Goal: Task Accomplishment & Management: Complete application form

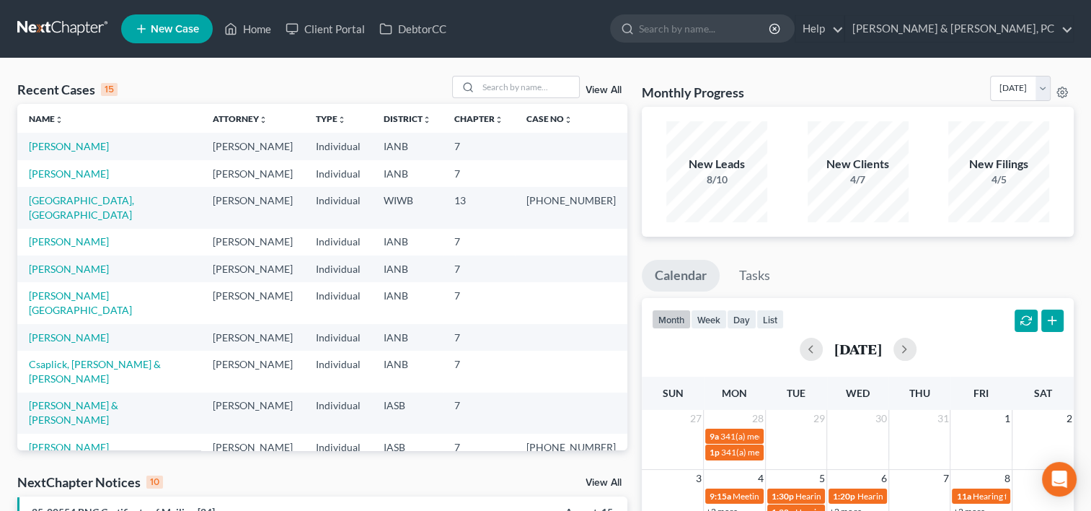
click at [63, 139] on td "[PERSON_NAME]" at bounding box center [109, 146] width 184 height 27
click at [61, 140] on link "[PERSON_NAME]" at bounding box center [69, 146] width 80 height 12
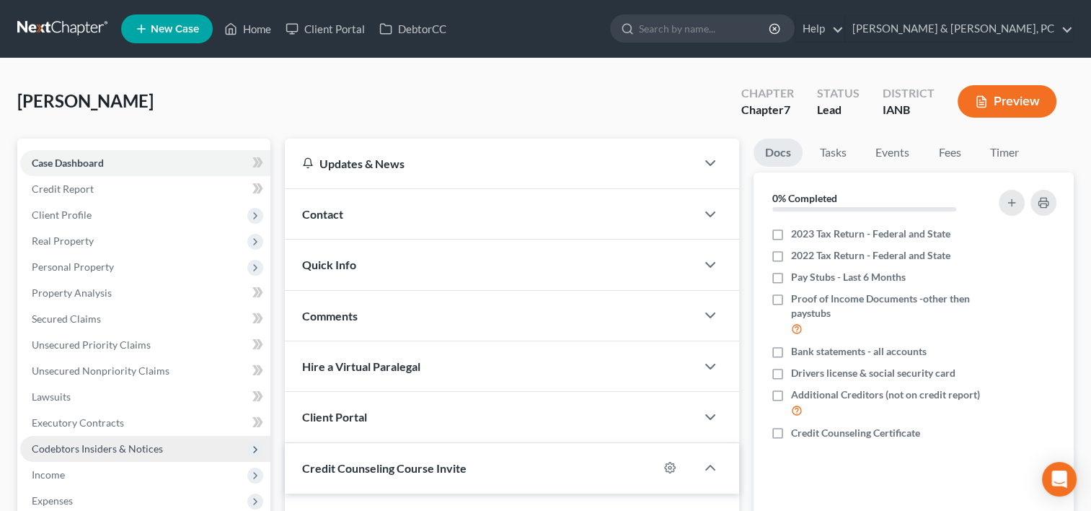
scroll to position [281, 0]
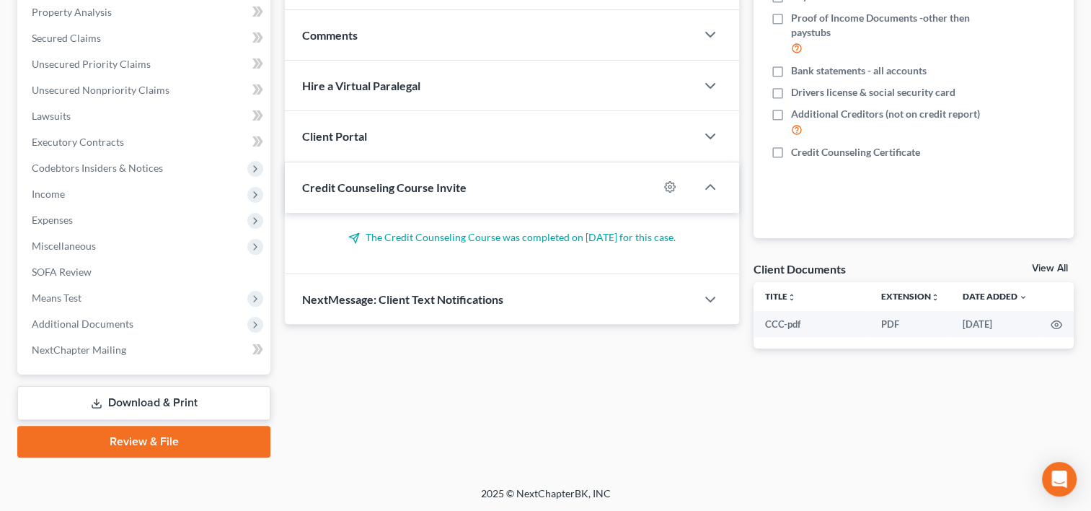
click at [165, 392] on link "Download & Print" at bounding box center [143, 403] width 253 height 34
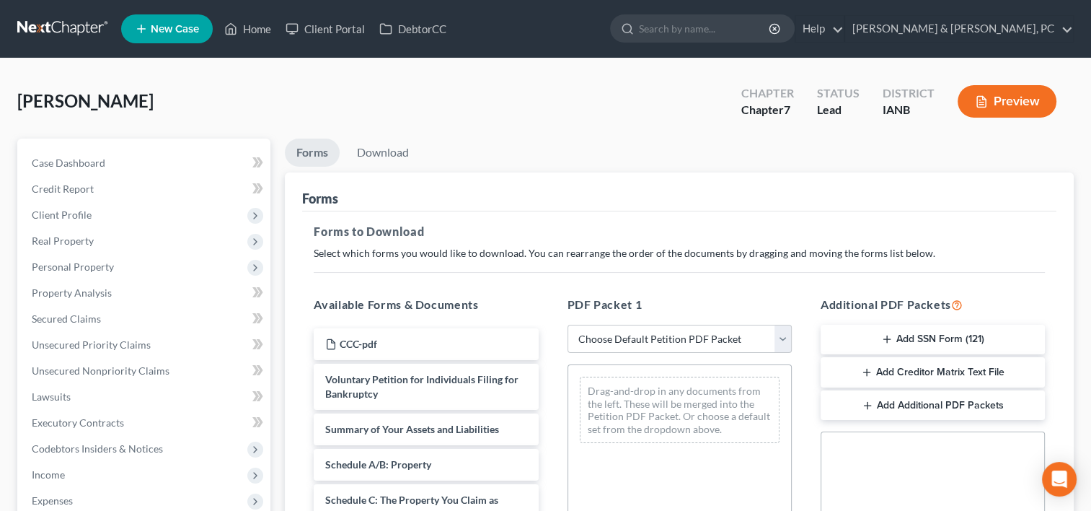
click at [969, 372] on button "Add Creditor Matrix Text File" at bounding box center [933, 372] width 224 height 30
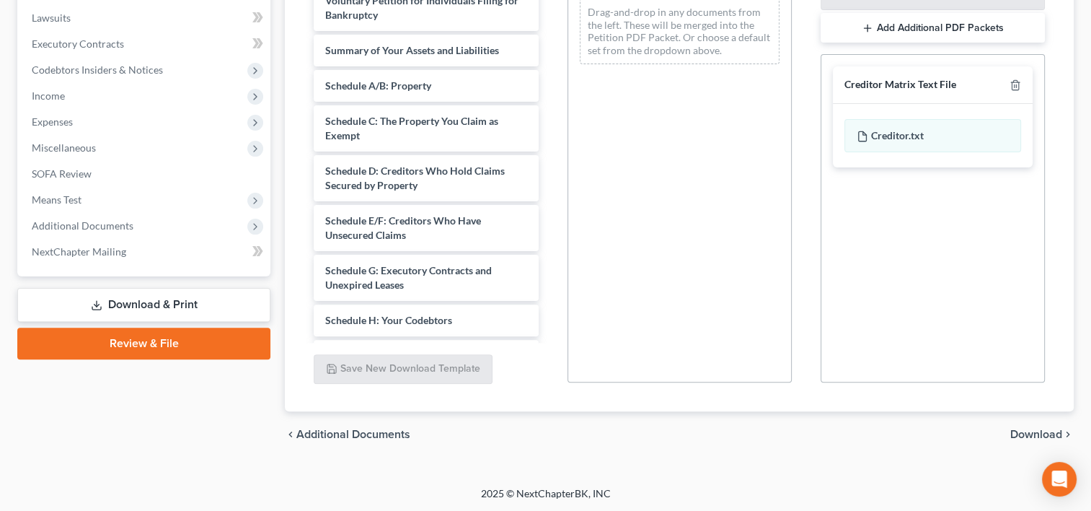
click at [1017, 428] on span "Download" at bounding box center [1037, 434] width 52 height 12
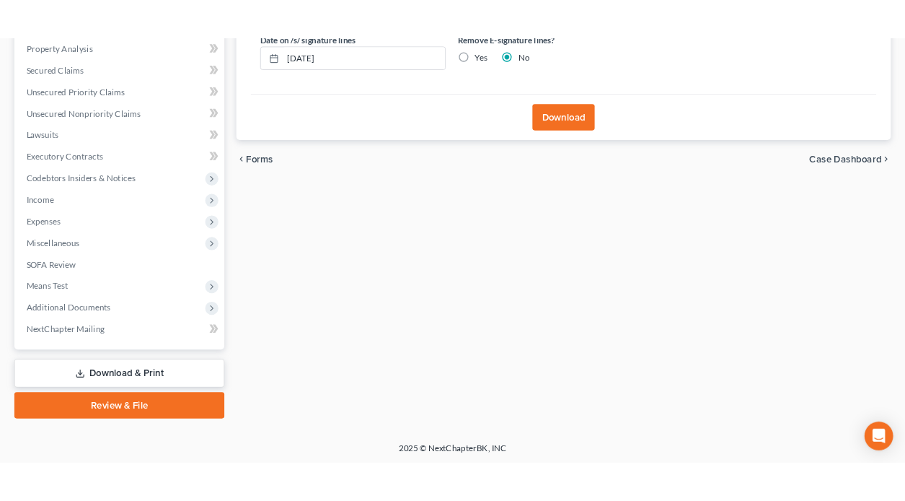
scroll to position [136, 0]
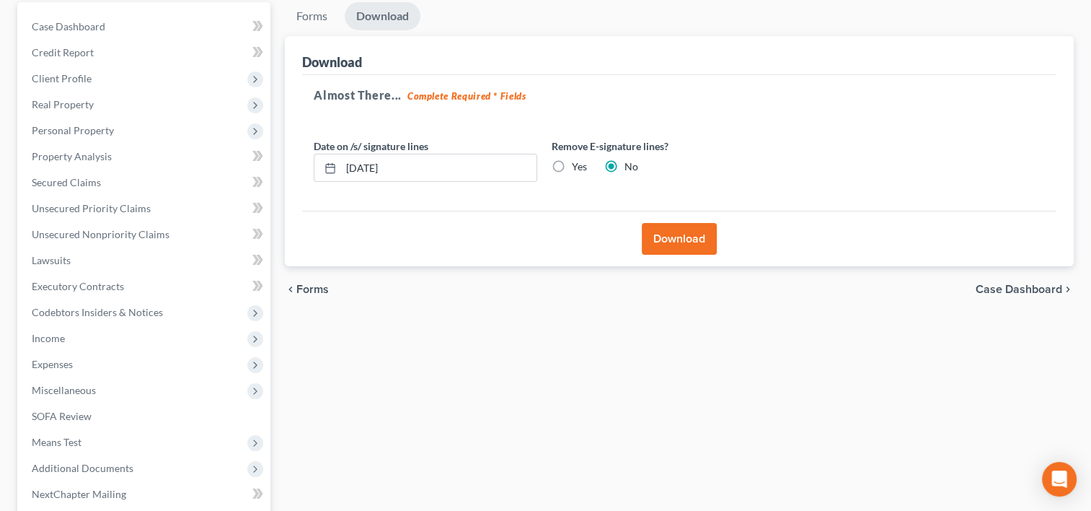
click at [703, 251] on button "Download" at bounding box center [679, 239] width 75 height 32
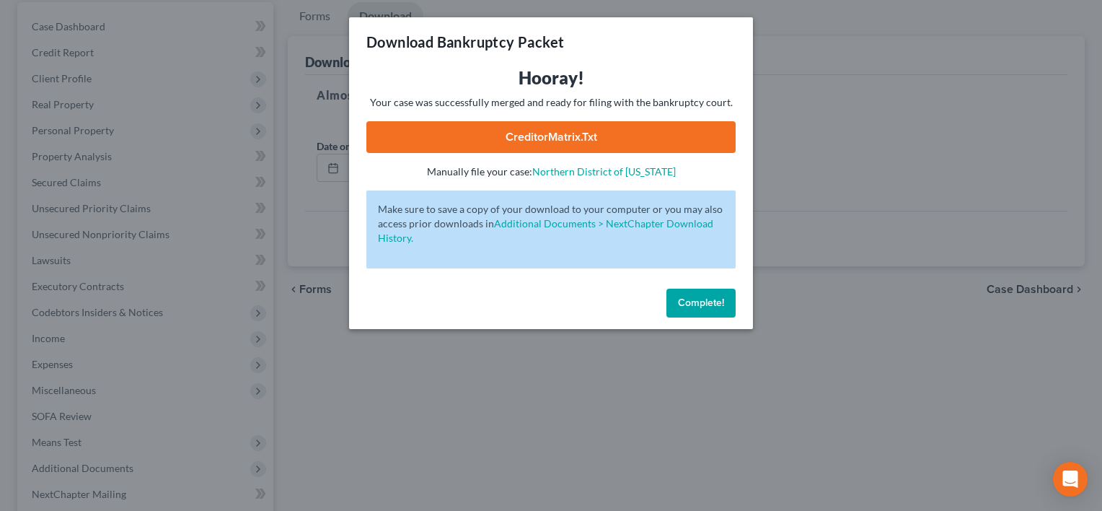
click at [593, 149] on link "CreditorMatrix.txt" at bounding box center [550, 137] width 369 height 32
click at [724, 295] on button "Complete!" at bounding box center [701, 303] width 69 height 29
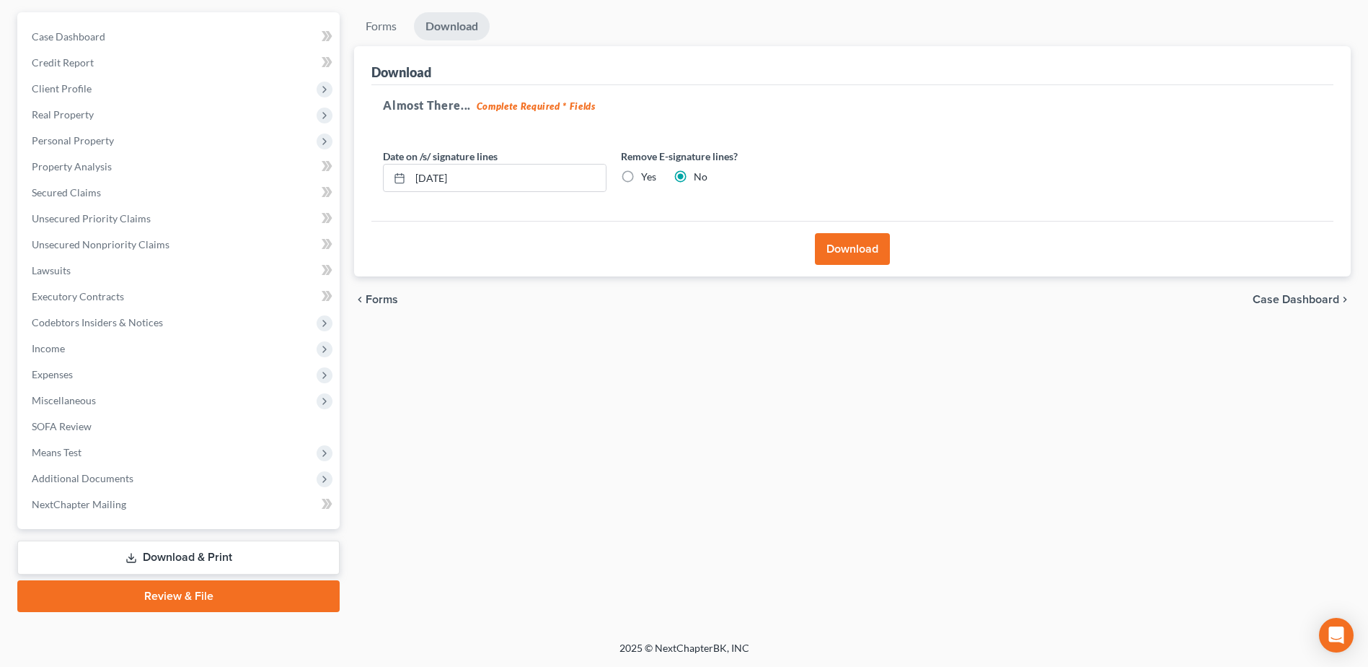
scroll to position [0, 0]
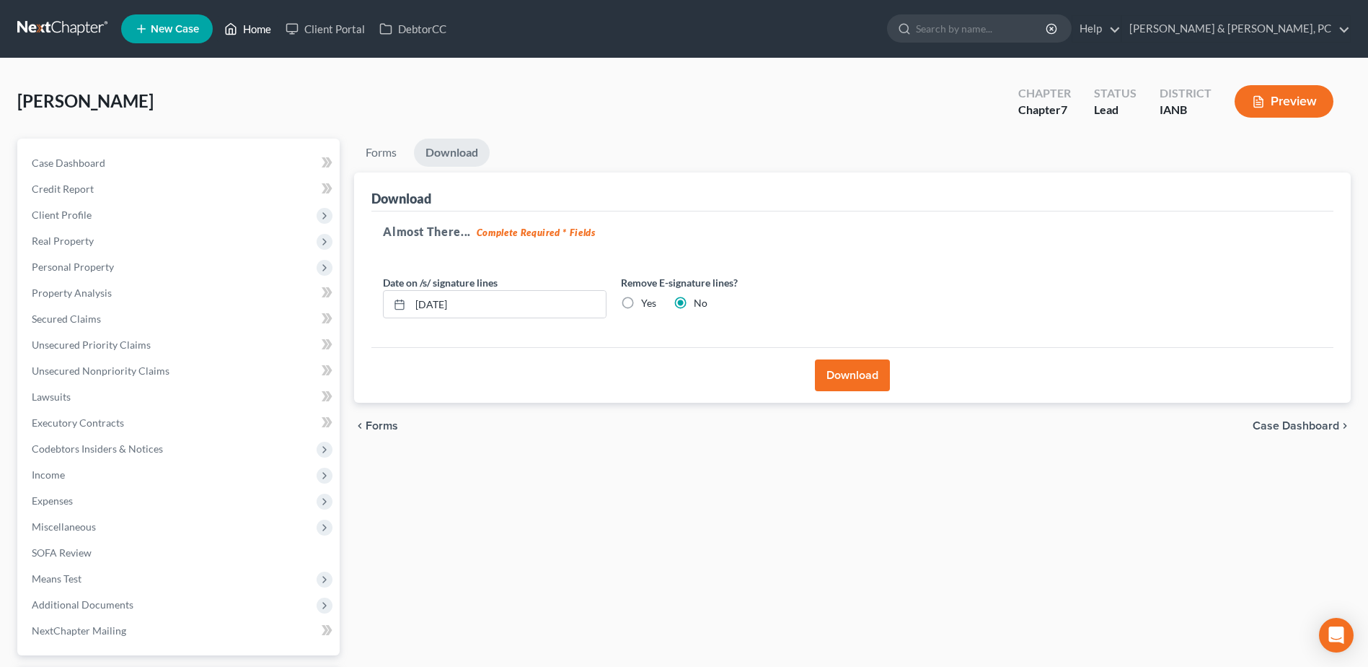
click at [242, 22] on link "Home" at bounding box center [247, 29] width 61 height 26
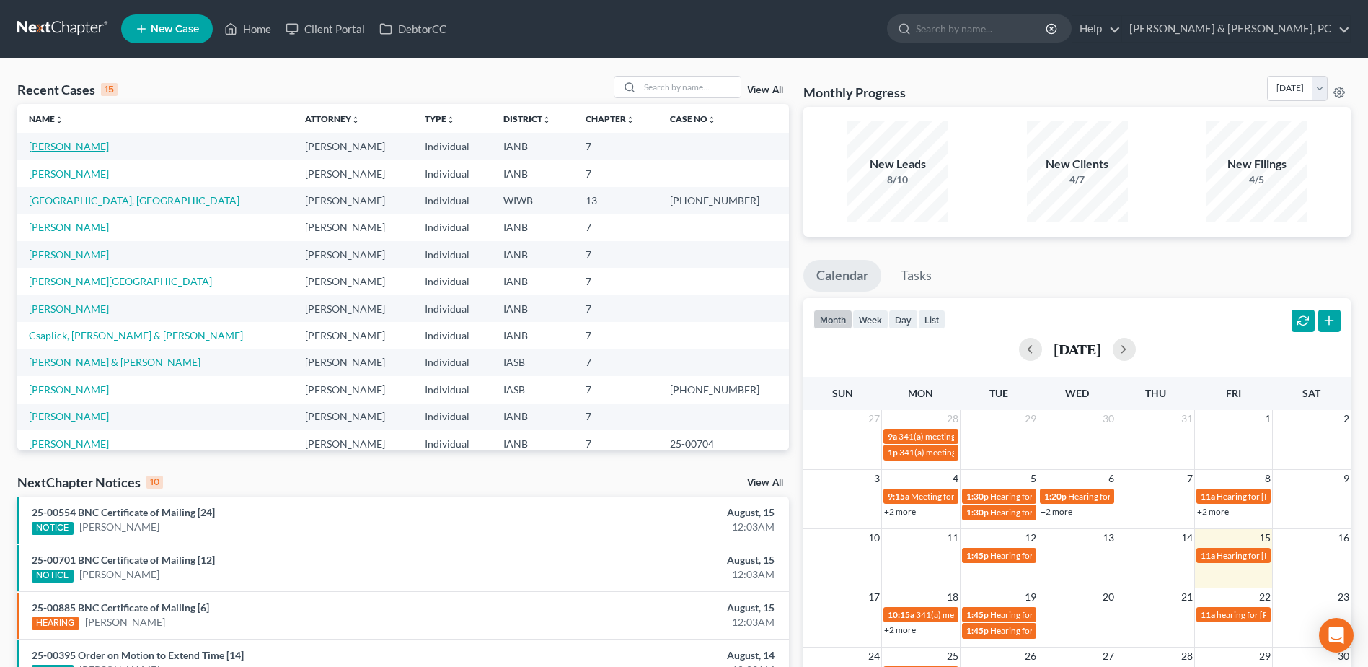
click at [67, 141] on link "[PERSON_NAME]" at bounding box center [69, 146] width 80 height 12
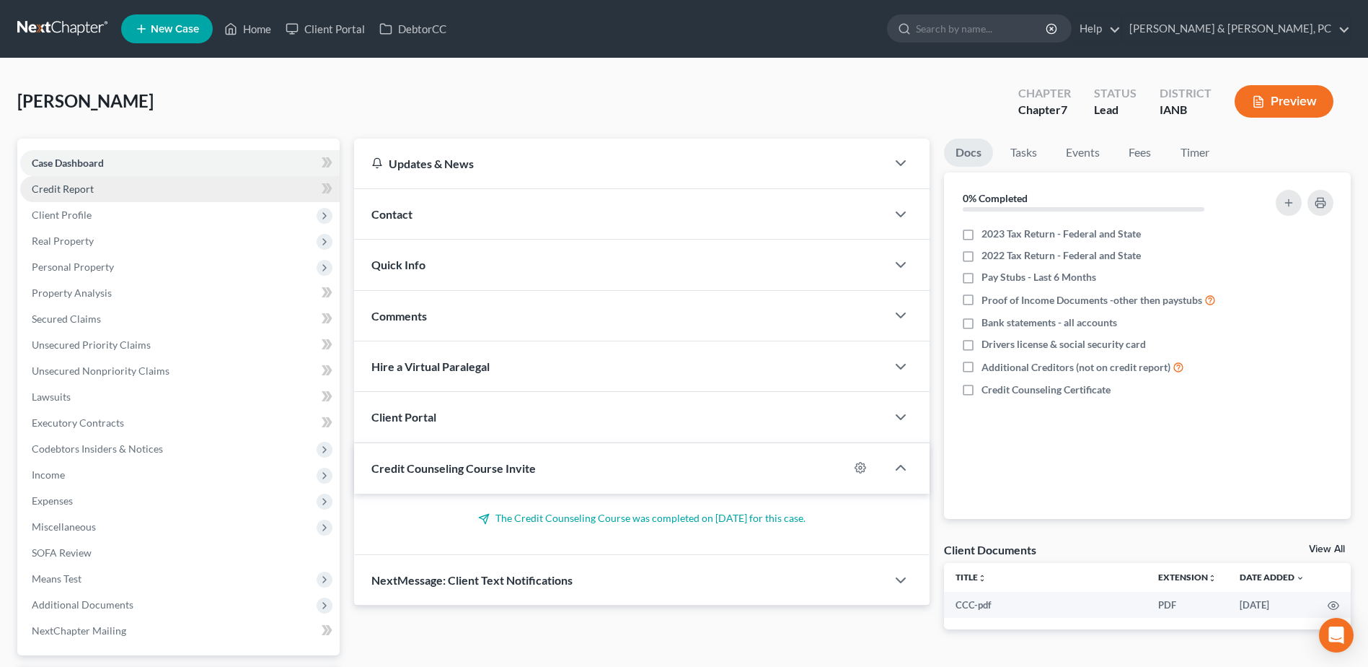
click at [98, 193] on link "Credit Report" at bounding box center [180, 189] width 320 height 26
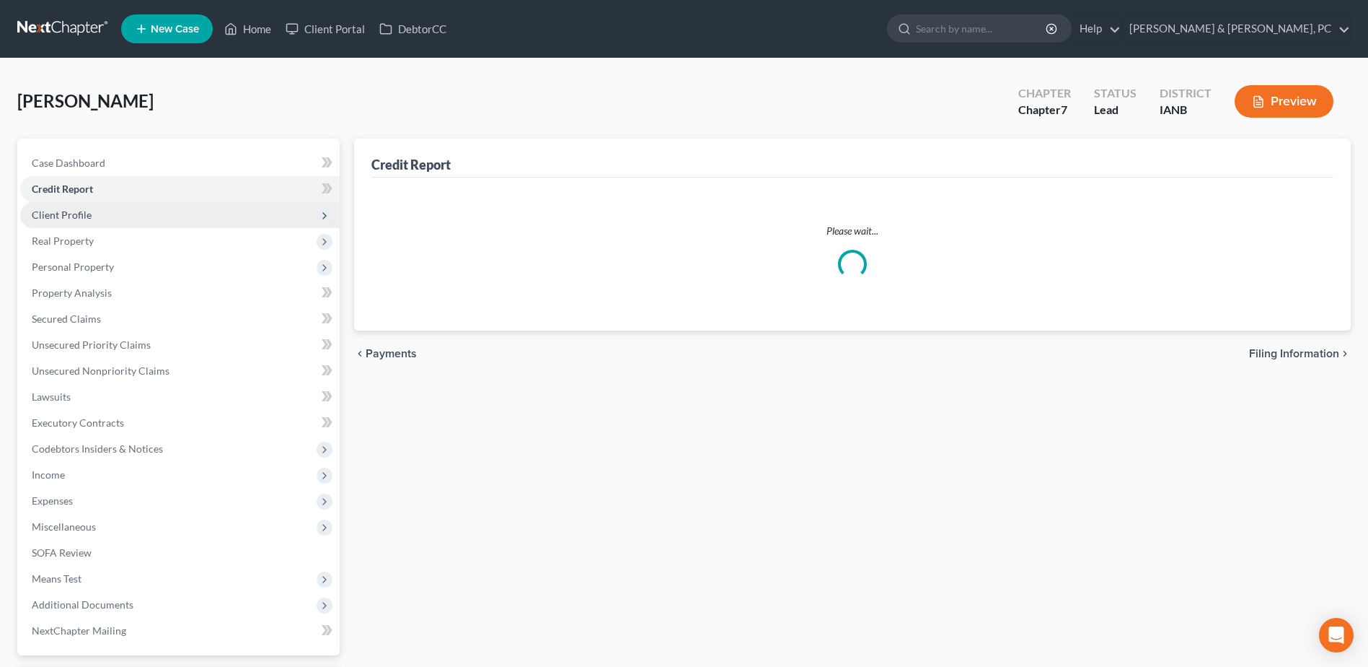
click at [97, 215] on span "Client Profile" at bounding box center [180, 215] width 320 height 26
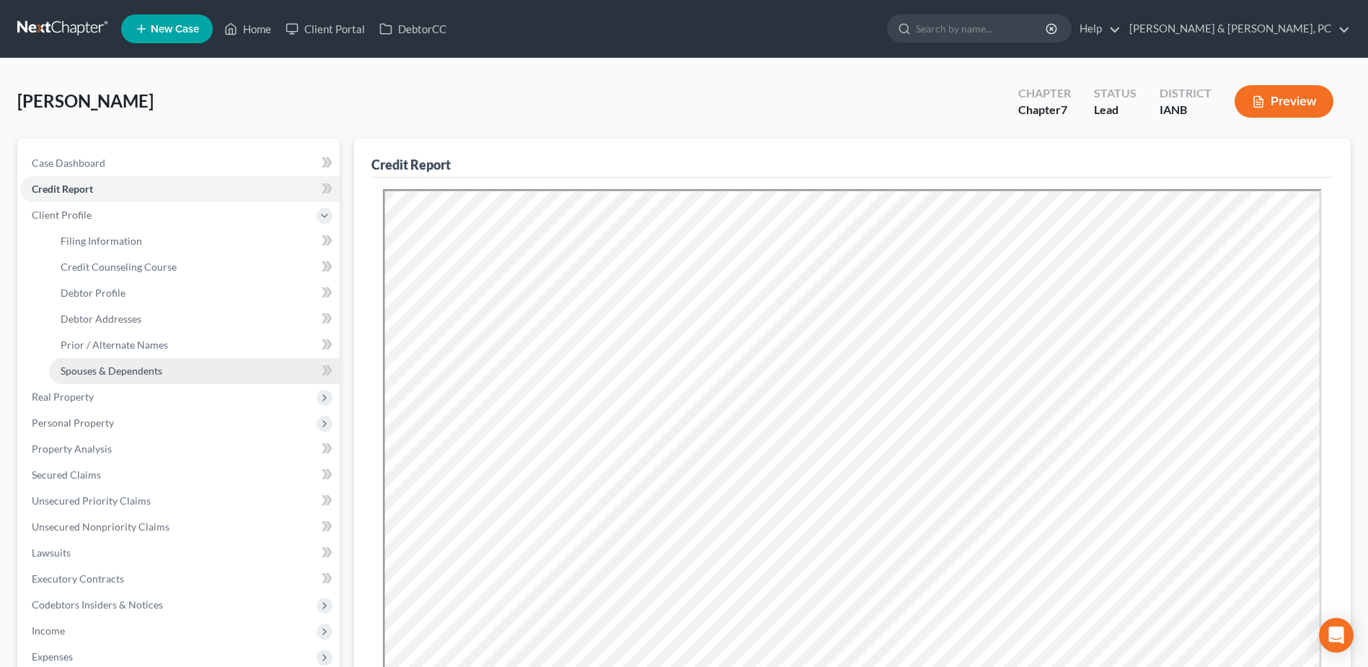
click at [122, 371] on span "Spouses & Dependents" at bounding box center [112, 370] width 102 height 12
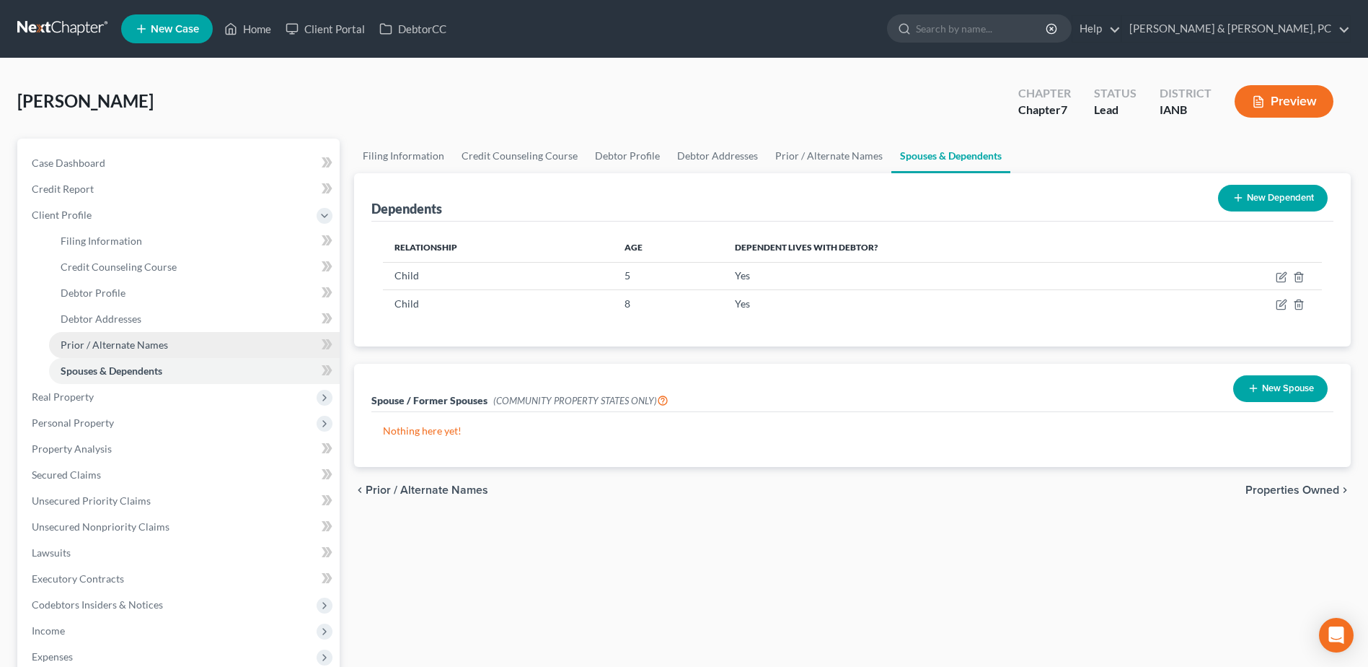
click at [130, 348] on span "Prior / Alternate Names" at bounding box center [114, 344] width 107 height 12
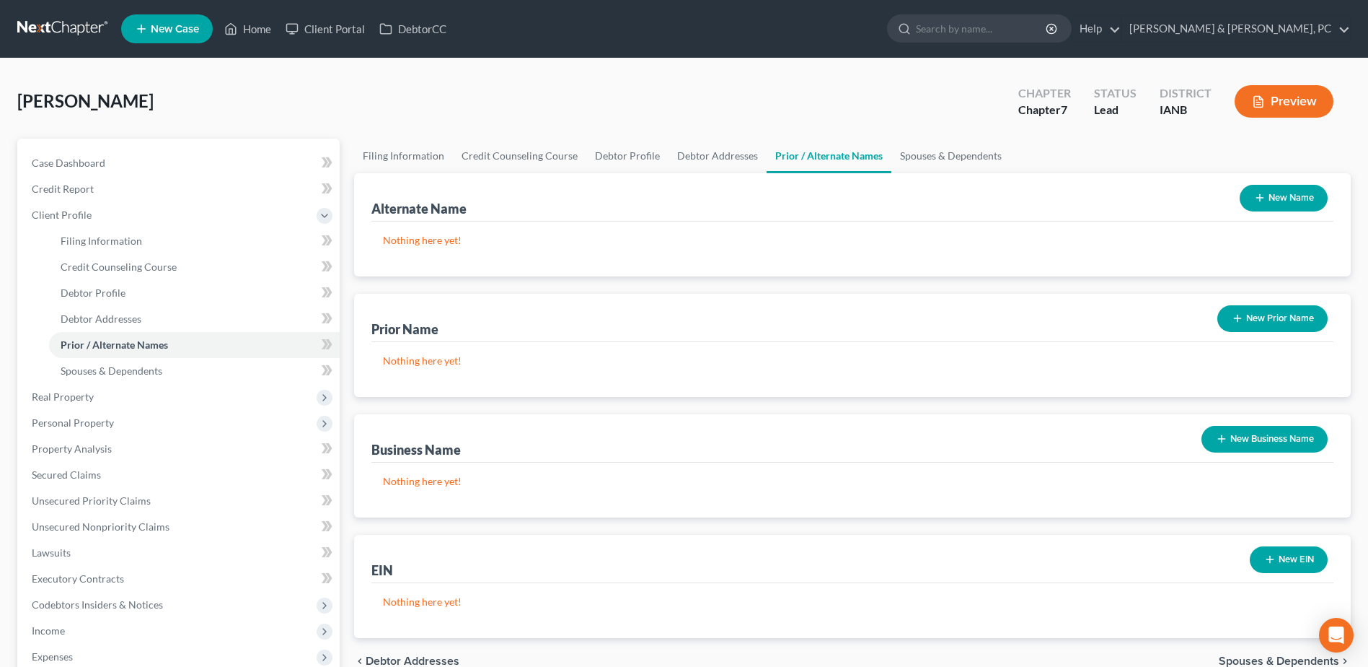
click at [1102, 510] on button "New EIN" at bounding box center [1289, 559] width 78 height 27
click at [618, 510] on input "text" at bounding box center [535, 616] width 302 height 27
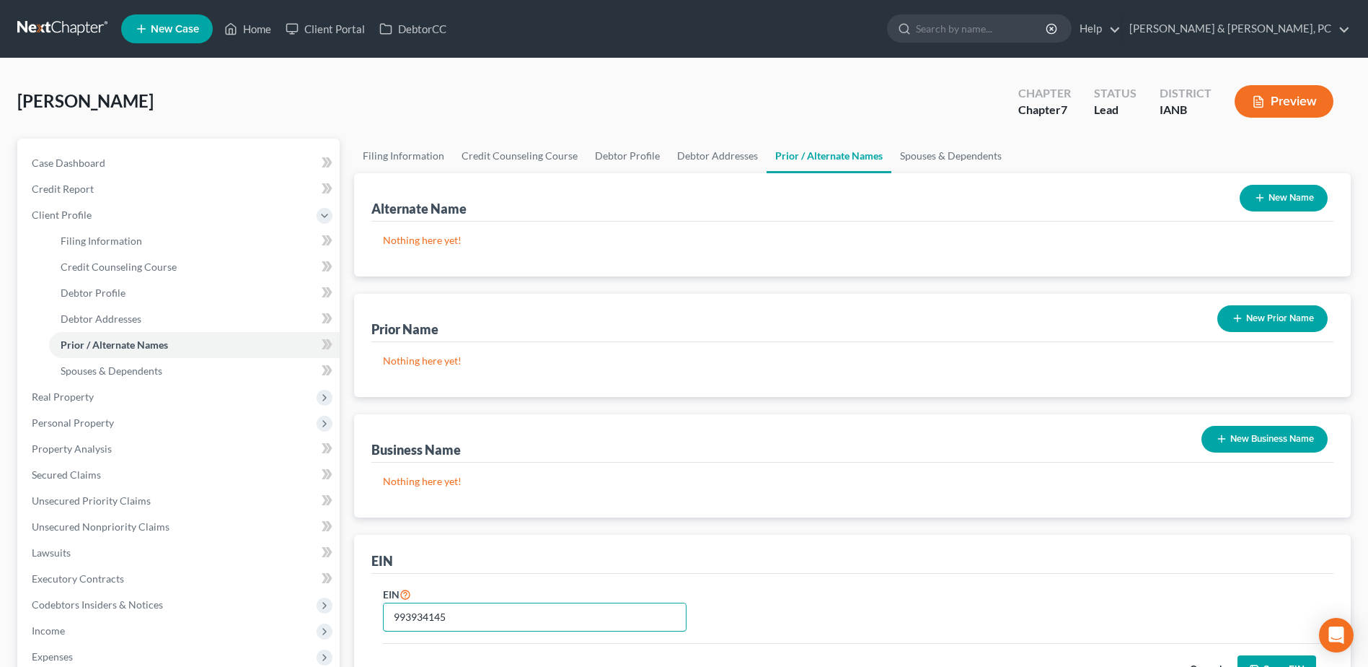
type input "993934145"
click at [1102, 440] on button "New Business Name" at bounding box center [1265, 439] width 126 height 27
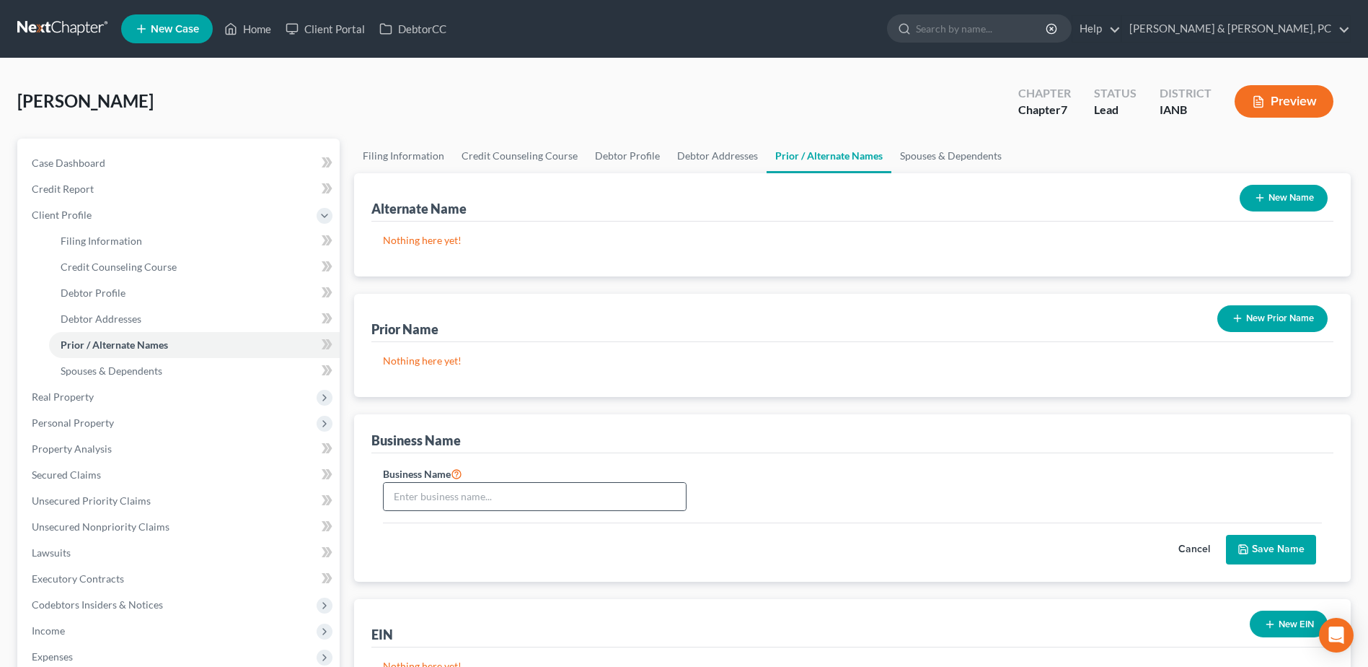
click at [501, 510] on div at bounding box center [535, 496] width 304 height 29
click at [511, 497] on input "text" at bounding box center [535, 496] width 302 height 27
type input "Be Niche"
click at [1102, 510] on button "Save Name" at bounding box center [1271, 550] width 90 height 30
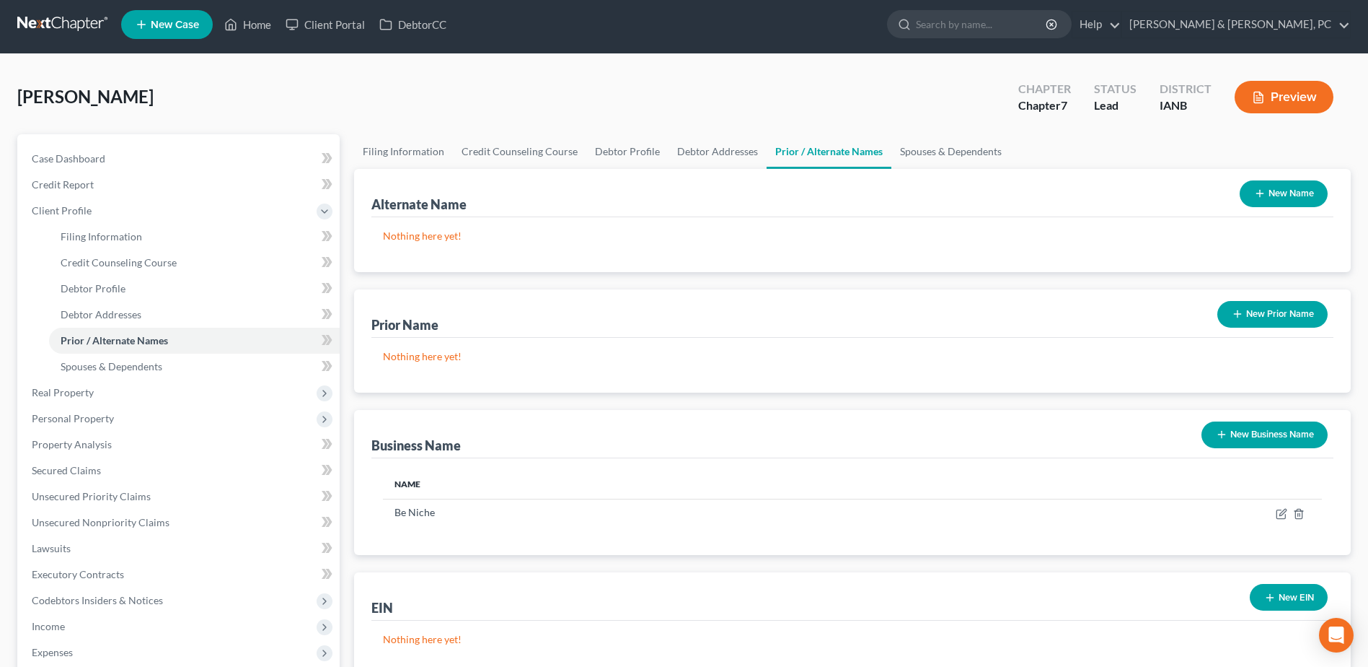
scroll to position [144, 0]
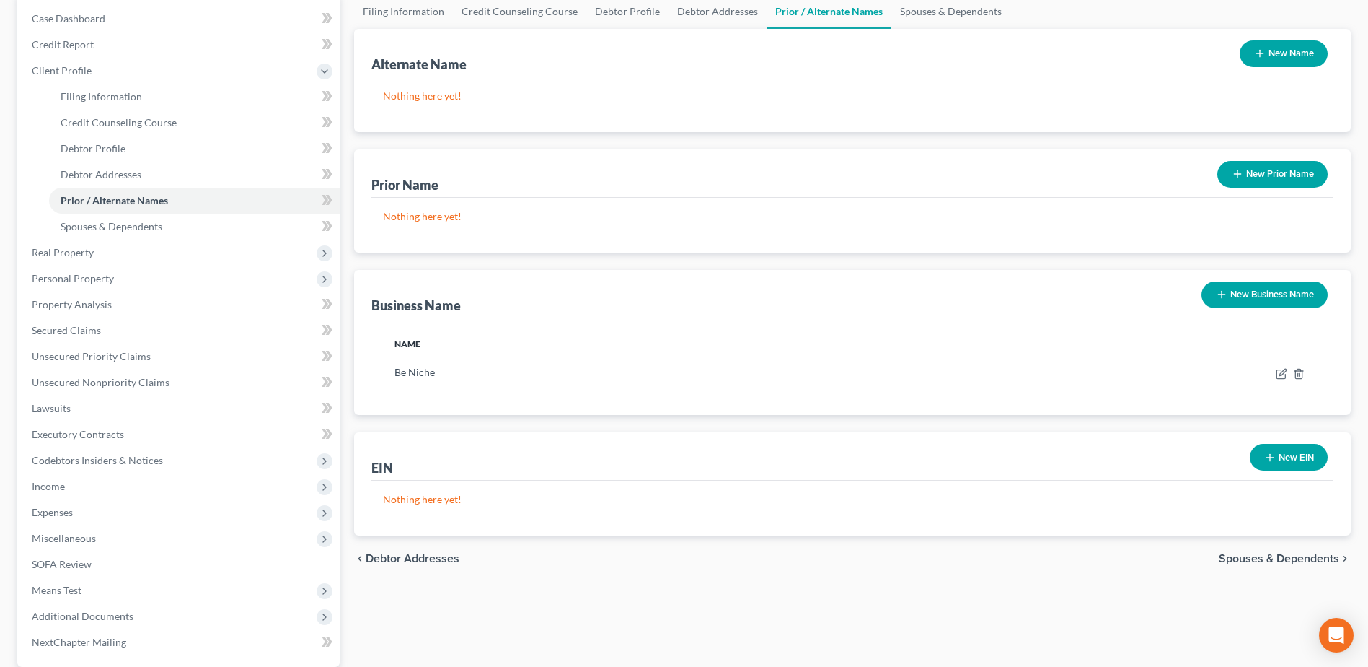
click at [1102, 465] on button "New EIN" at bounding box center [1289, 457] width 78 height 27
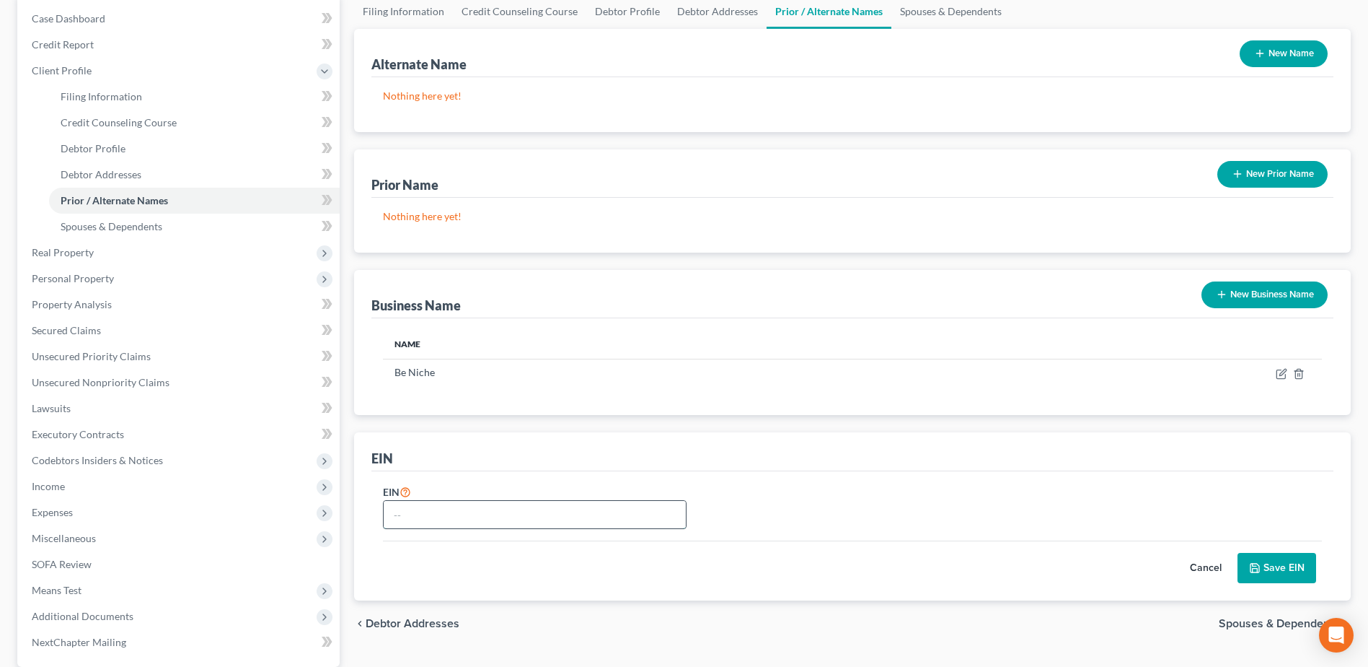
click at [403, 502] on input "text" at bounding box center [535, 514] width 302 height 27
type input "[US_EMPLOYER_IDENTIFICATION_NUMBER]"
click at [1102, 510] on button "Save EIN" at bounding box center [1277, 568] width 79 height 30
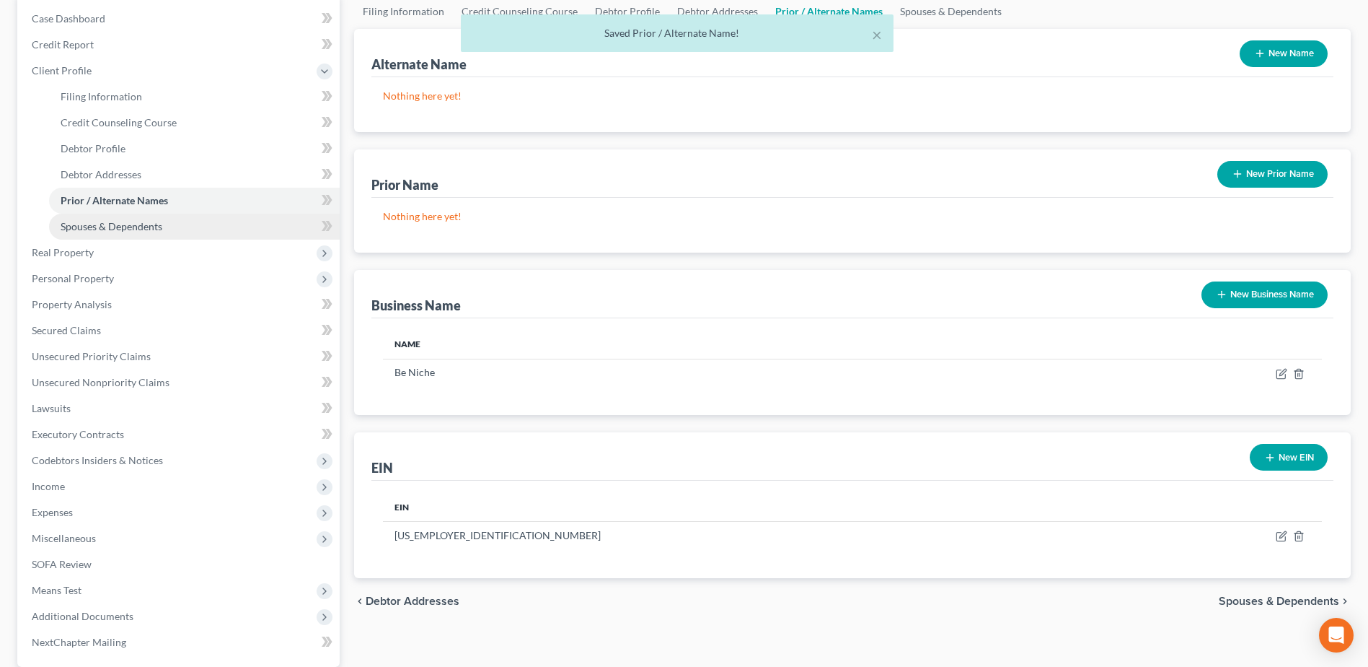
click at [77, 217] on link "Spouses & Dependents" at bounding box center [194, 227] width 291 height 26
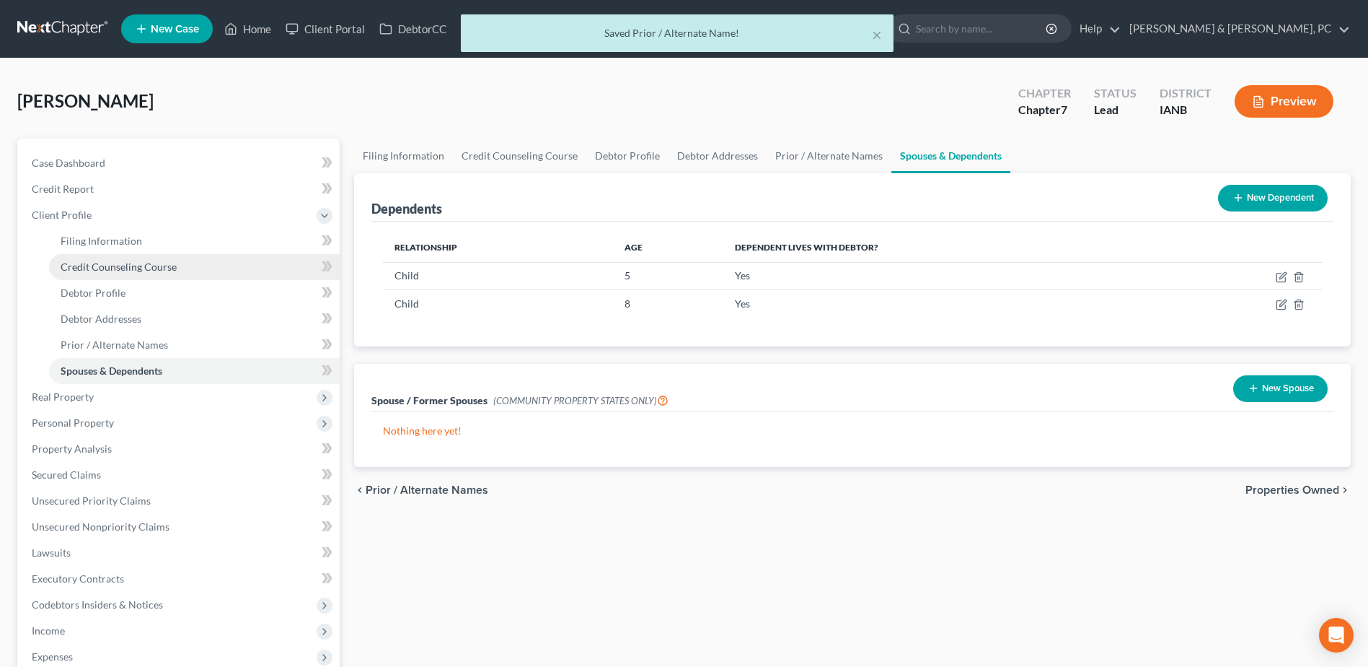
click at [116, 268] on span "Credit Counseling Course" at bounding box center [119, 266] width 116 height 12
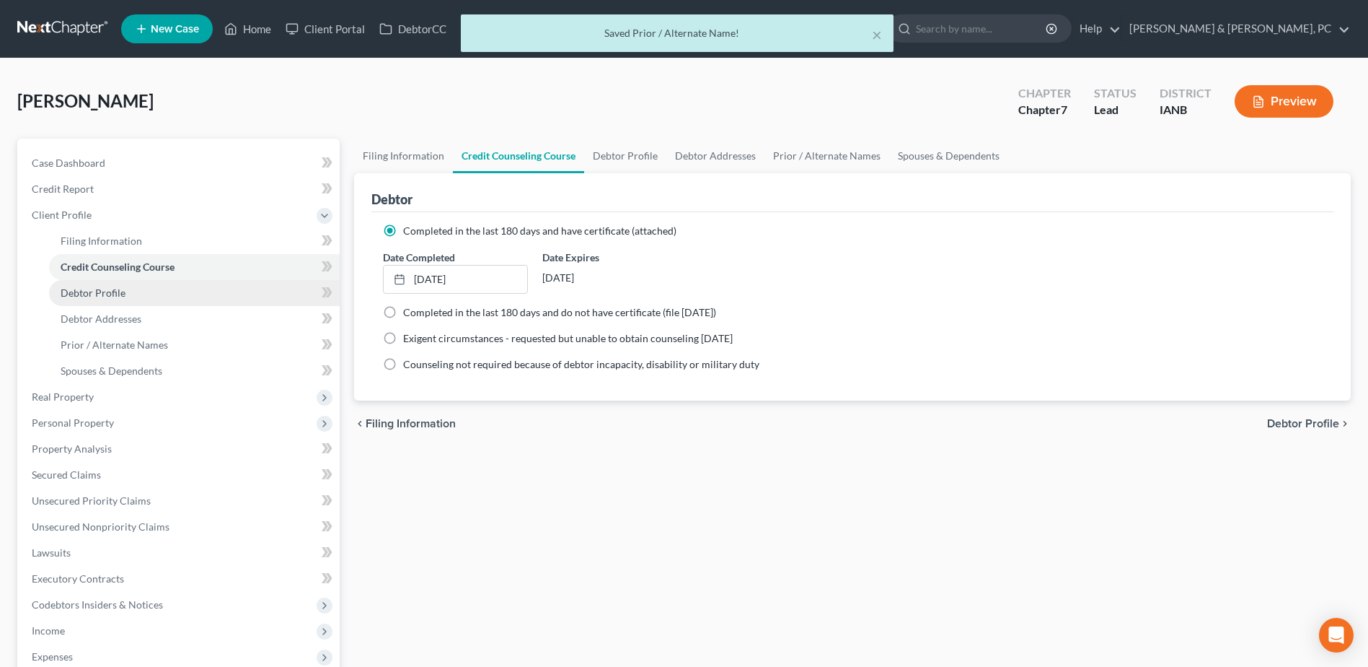
click at [106, 291] on span "Debtor Profile" at bounding box center [93, 292] width 65 height 12
select select "3"
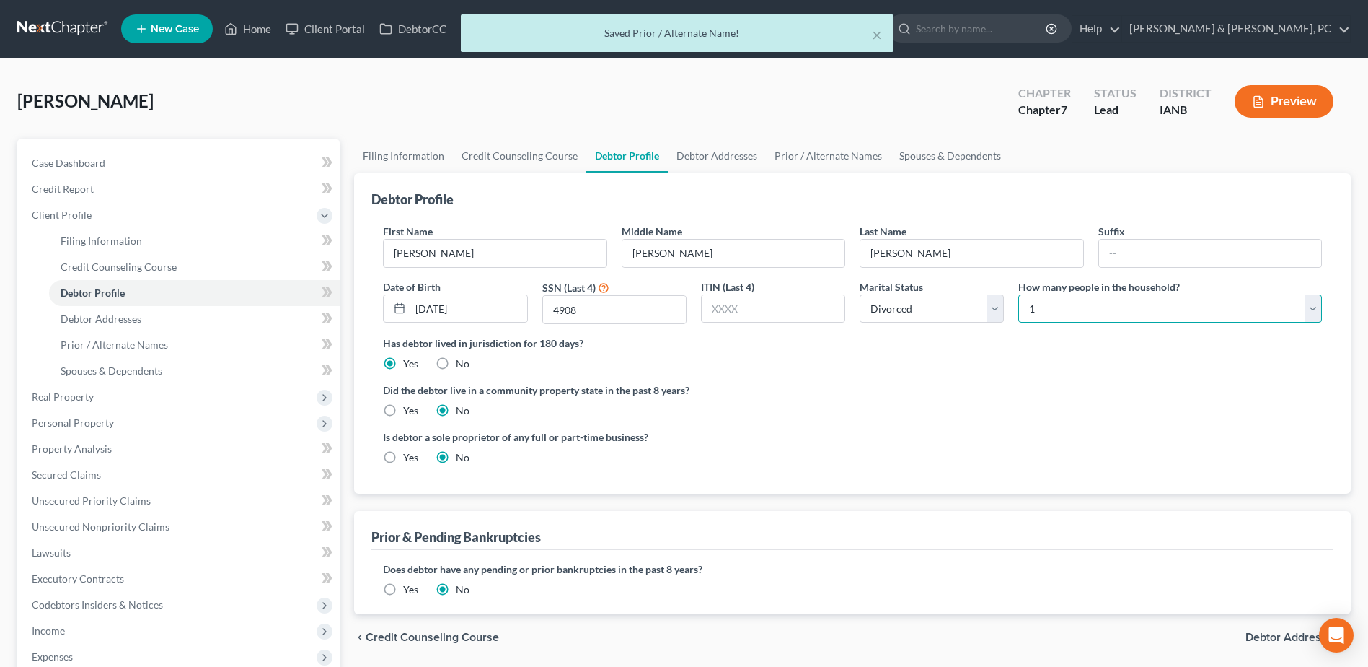
click at [1085, 306] on select "Select 1 2 3 4 5 6 7 8 9 10 11 12 13 14 15 16 17 18 19 20" at bounding box center [1171, 308] width 304 height 29
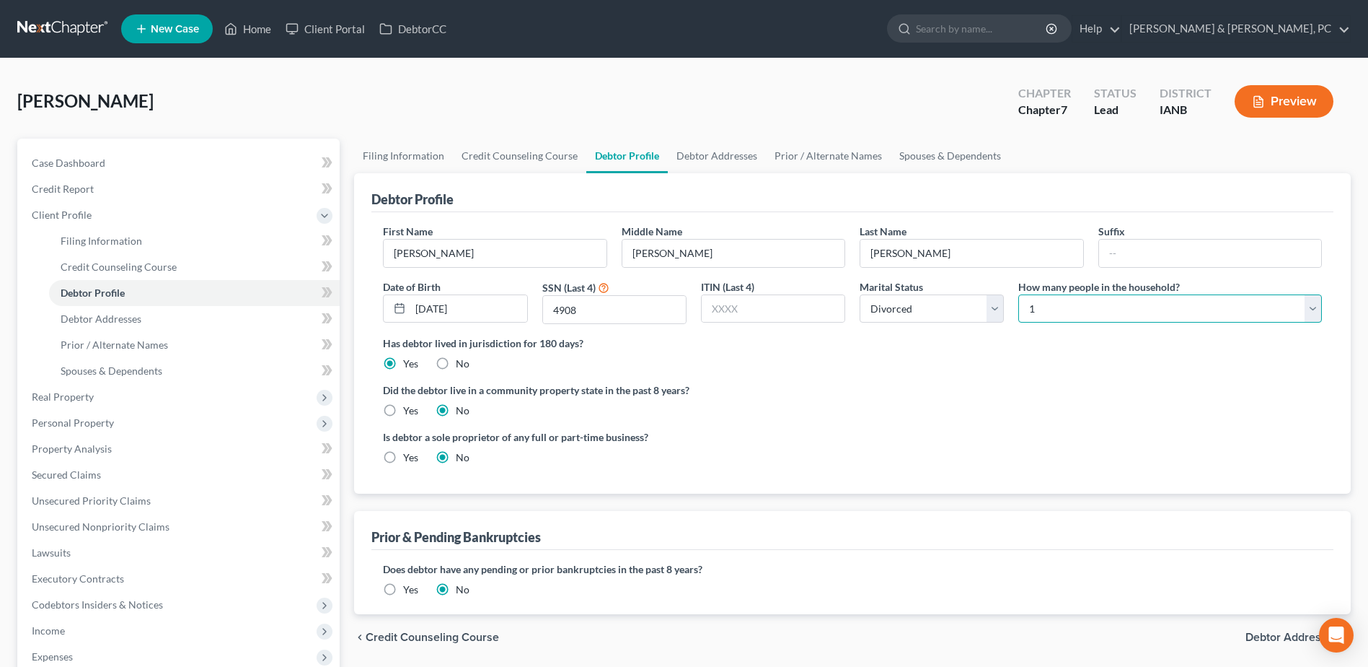
select select "2"
click at [1019, 294] on select "Select 1 2 3 4 5 6 7 8 9 10 11 12 13 14 15 16 17 18 19 20" at bounding box center [1171, 308] width 304 height 29
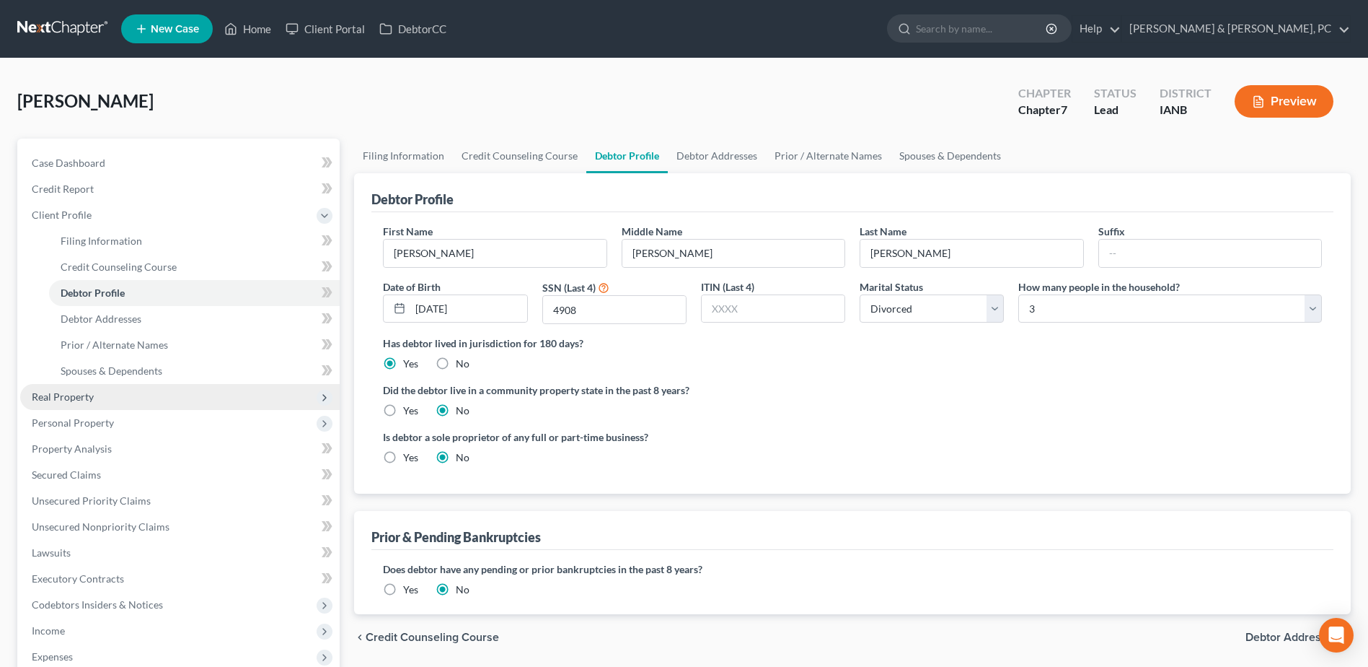
click at [71, 384] on span "Real Property" at bounding box center [180, 397] width 320 height 26
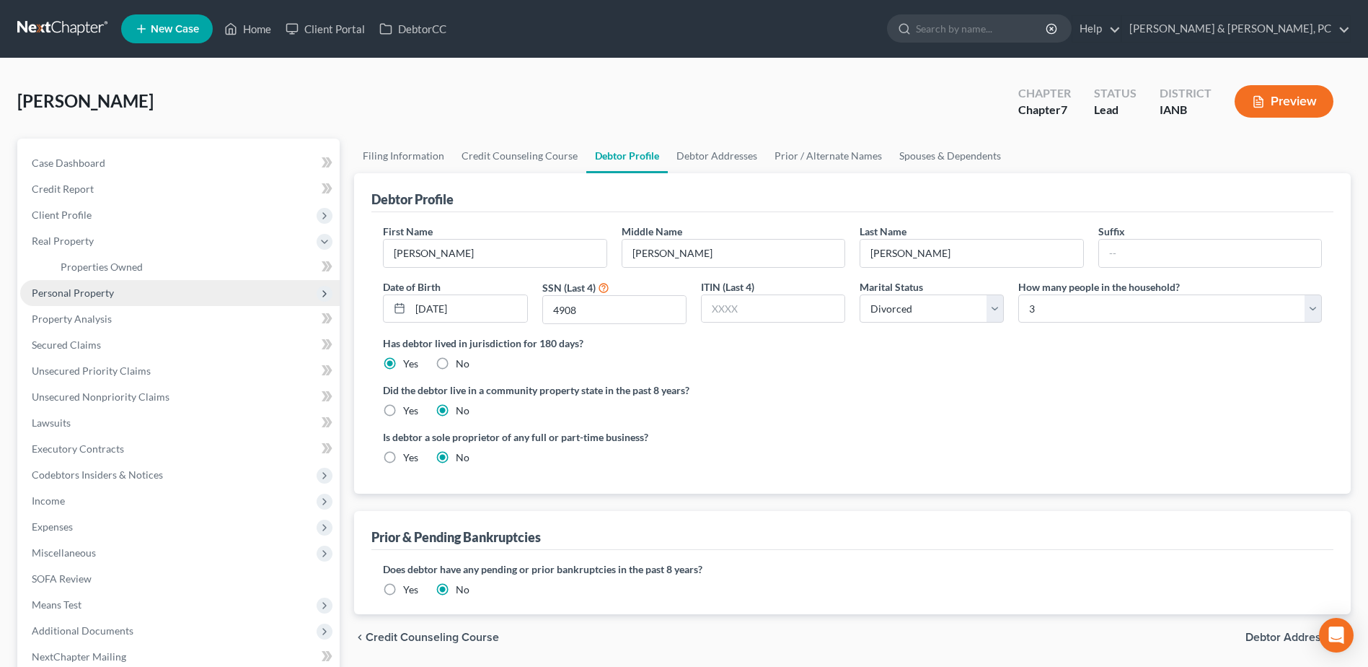
click at [93, 293] on span "Personal Property" at bounding box center [73, 292] width 82 height 12
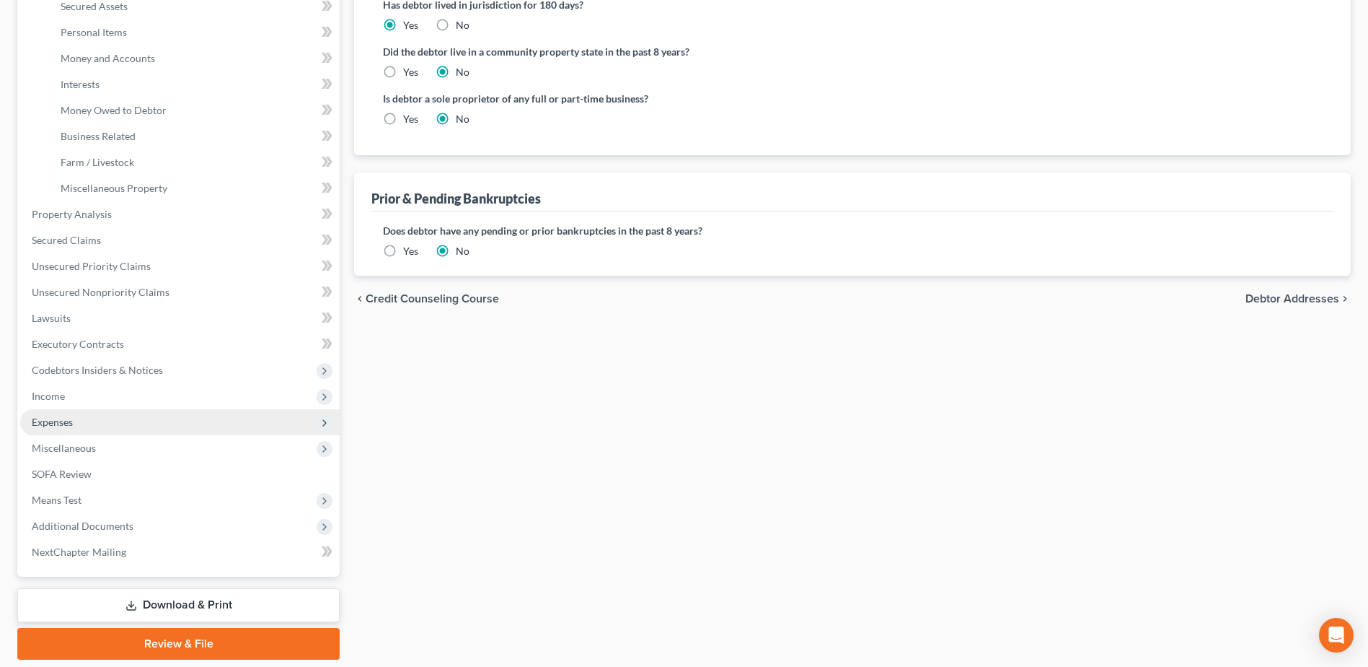
scroll to position [361, 0]
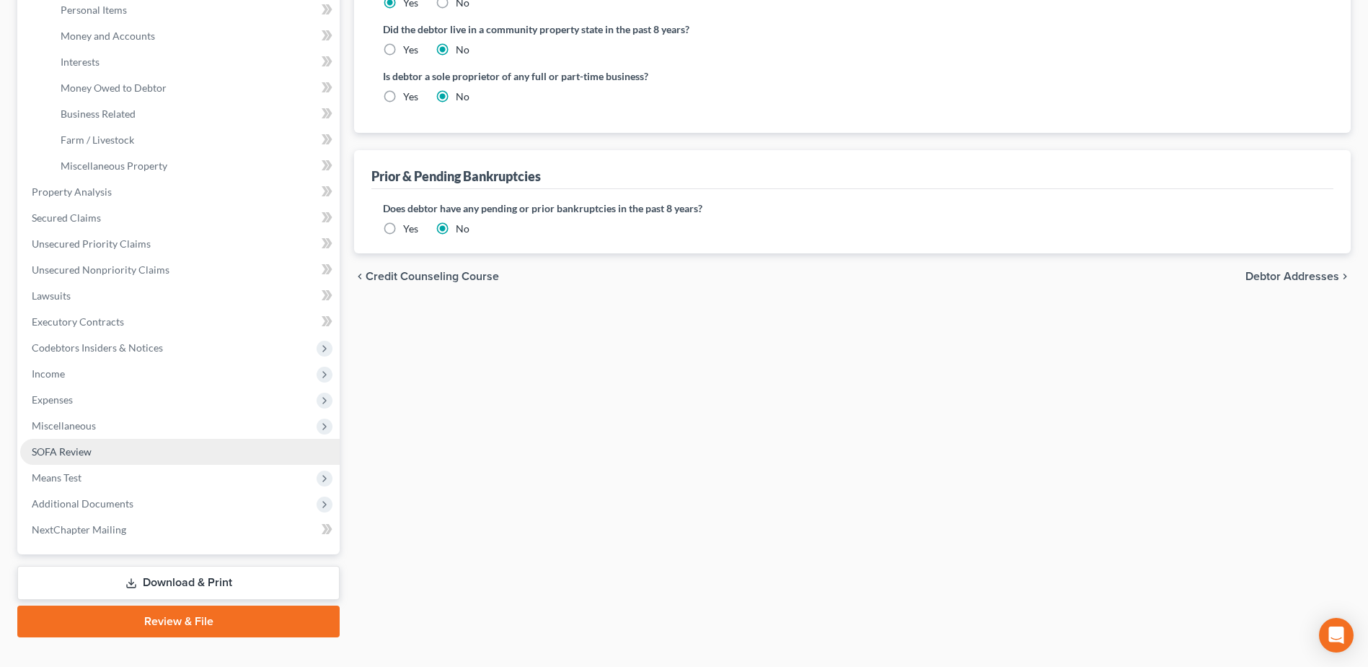
click at [87, 450] on span "SOFA Review" at bounding box center [62, 451] width 60 height 12
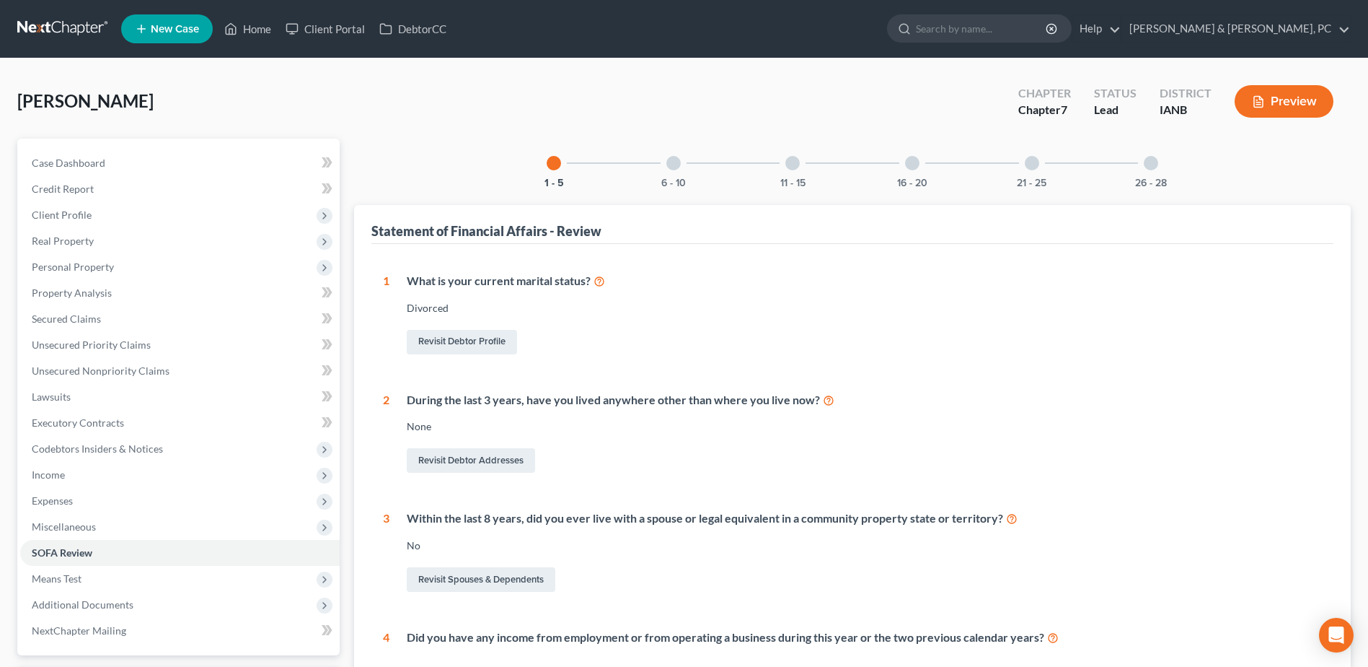
click at [1102, 167] on div "26 - 28" at bounding box center [1151, 163] width 49 height 49
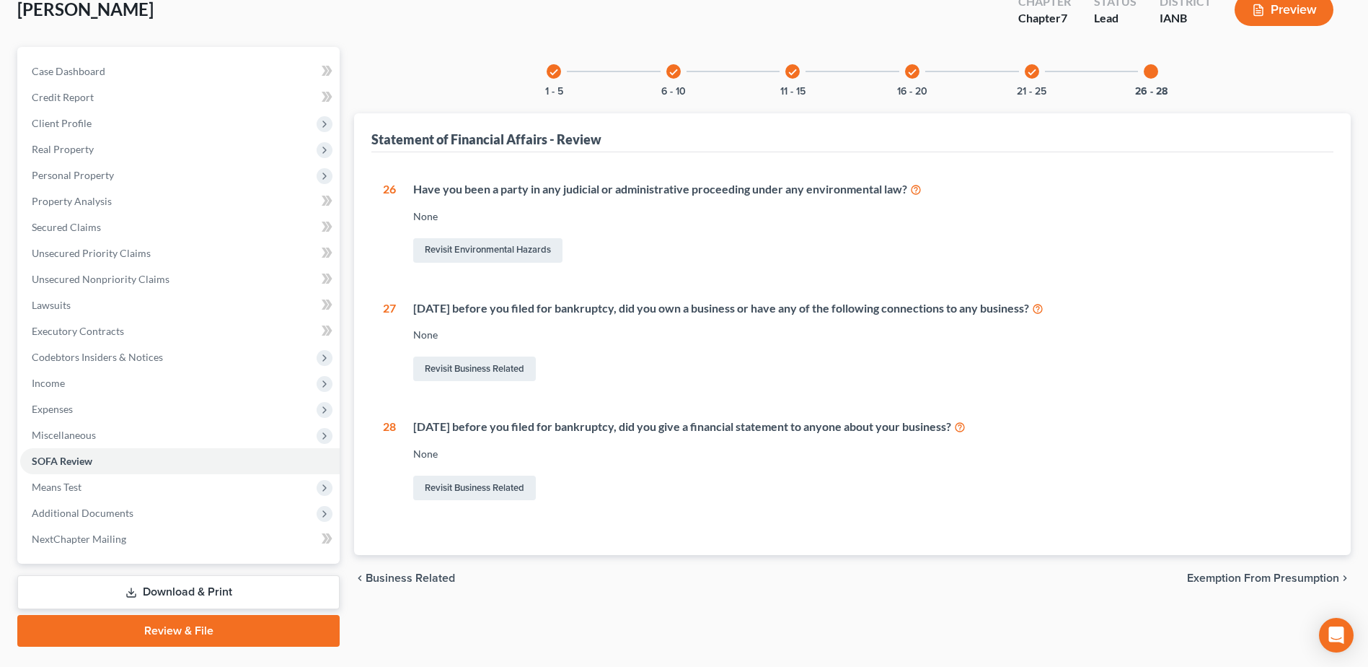
scroll to position [126, 0]
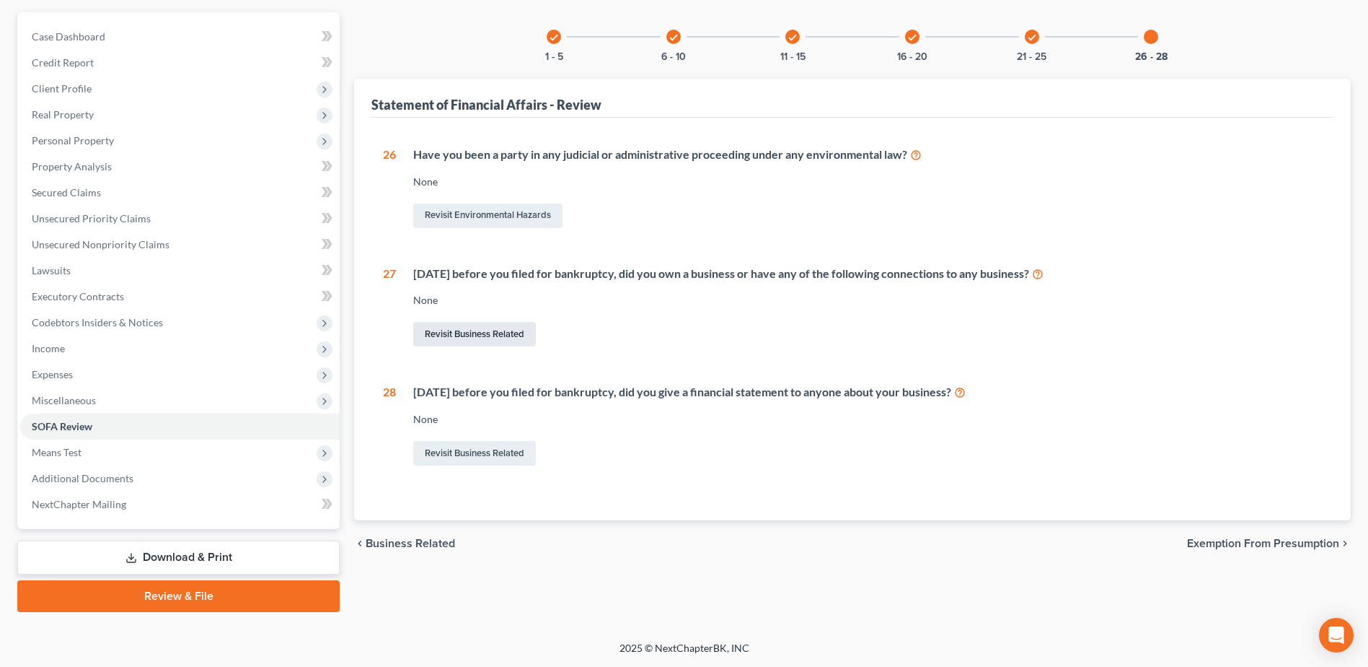
click at [476, 335] on link "Revisit Business Related" at bounding box center [474, 334] width 123 height 25
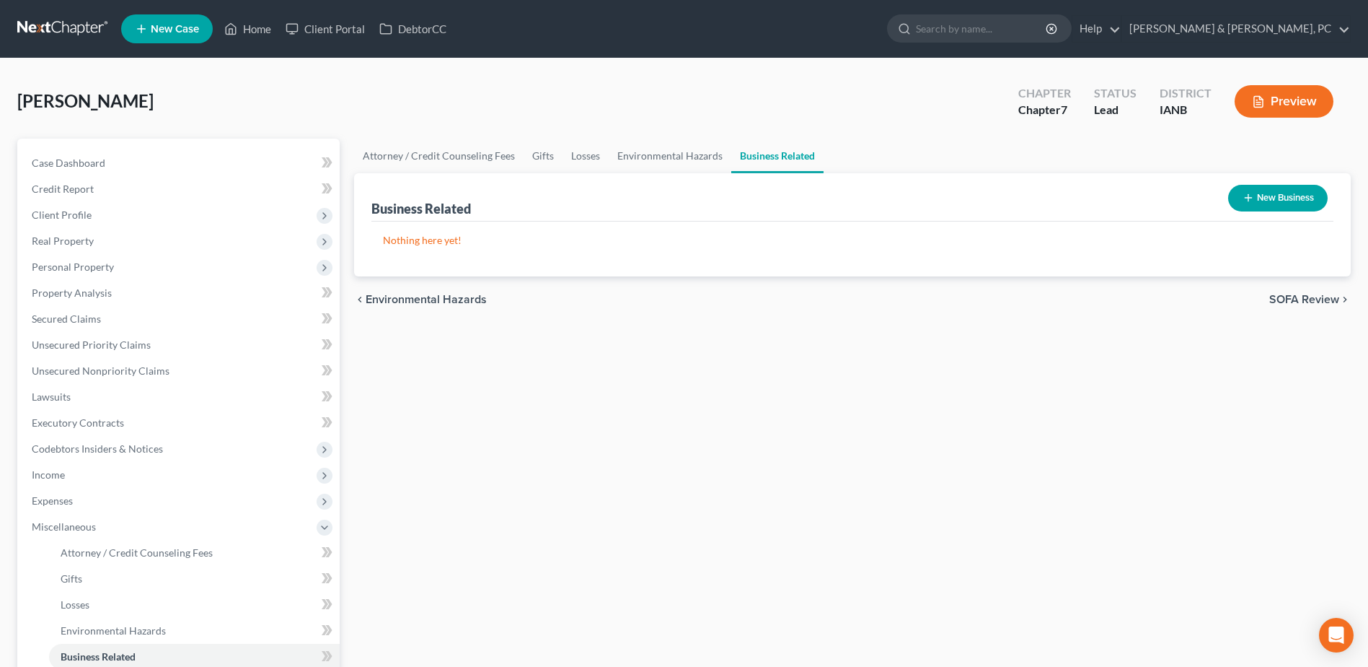
click at [1102, 190] on button "New Business" at bounding box center [1278, 198] width 100 height 27
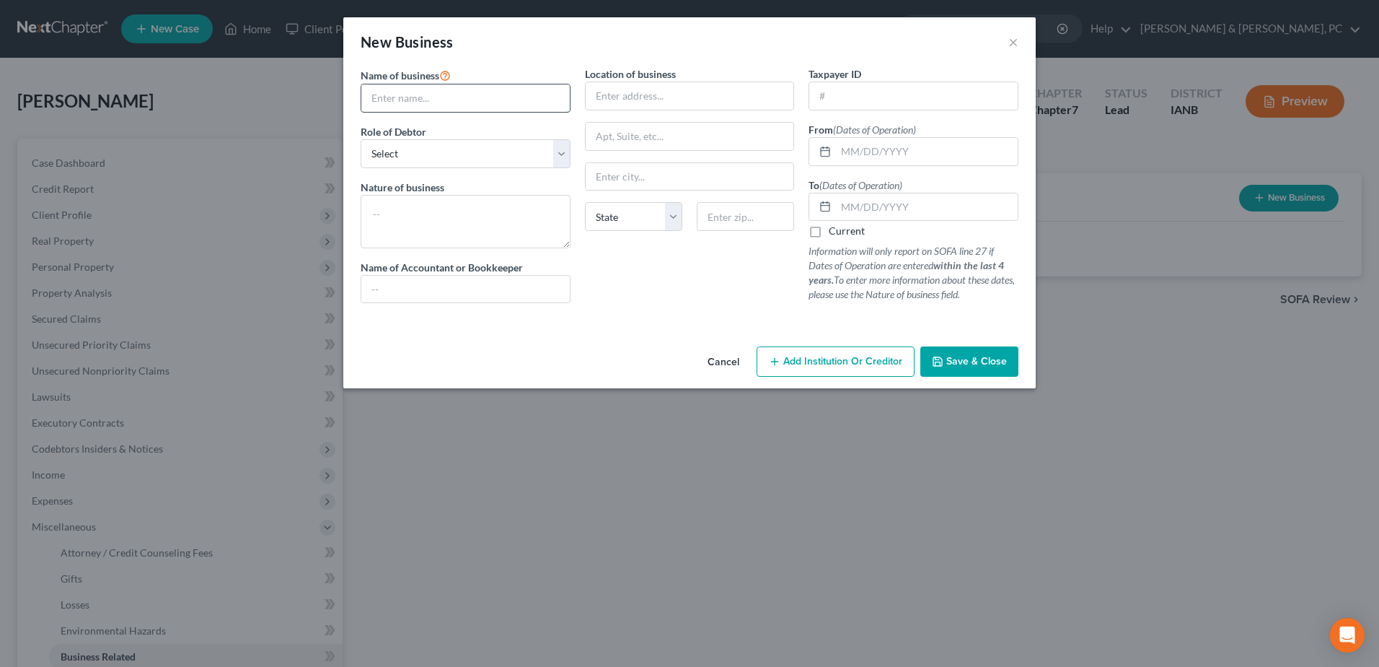
click at [446, 95] on input "text" at bounding box center [465, 97] width 208 height 27
type input "Be Niche"
click at [426, 160] on select "Select A member of a limited liability company (LLC) or limited liability partn…" at bounding box center [466, 153] width 210 height 29
select select "sole_proprietor"
click at [361, 139] on select "Select A member of a limited liability company (LLC) or limited liability partn…" at bounding box center [466, 153] width 210 height 29
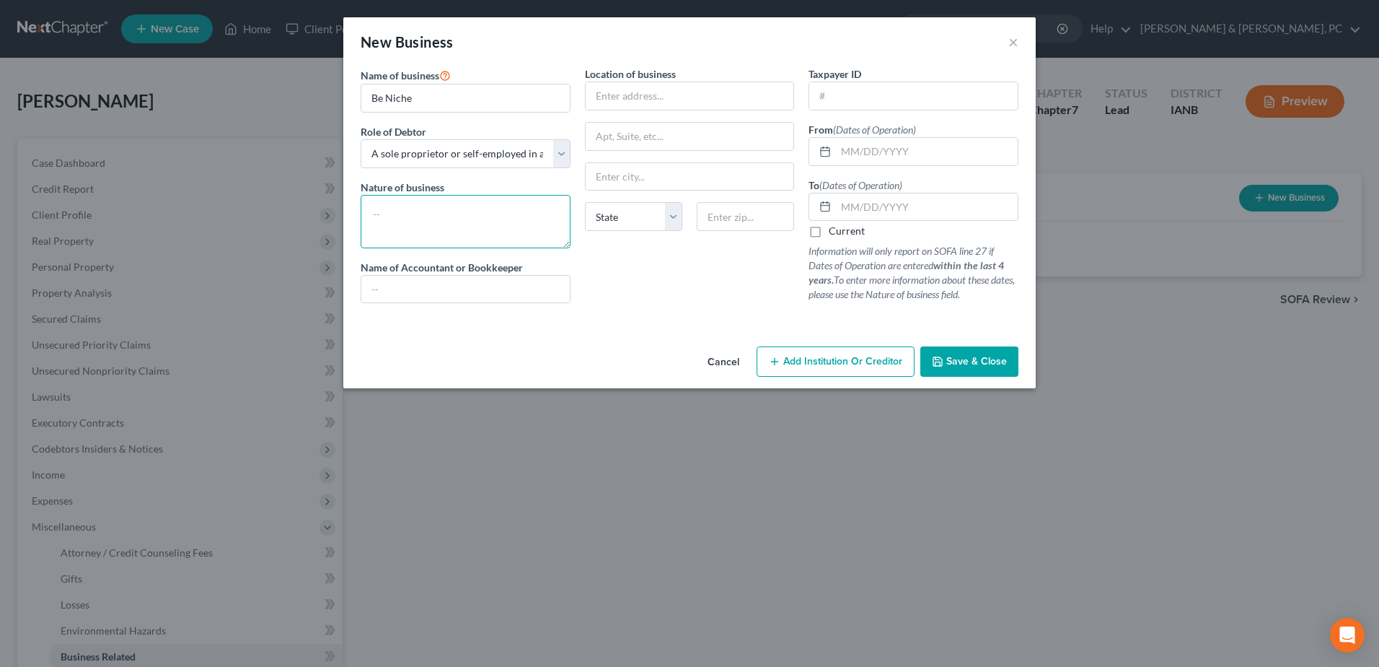
click at [519, 241] on textarea at bounding box center [466, 221] width 210 height 53
type textarea "Ebay Sales"
click at [688, 106] on input "text" at bounding box center [690, 95] width 208 height 27
type input "[STREET_ADDRESS]"
type input "52302"
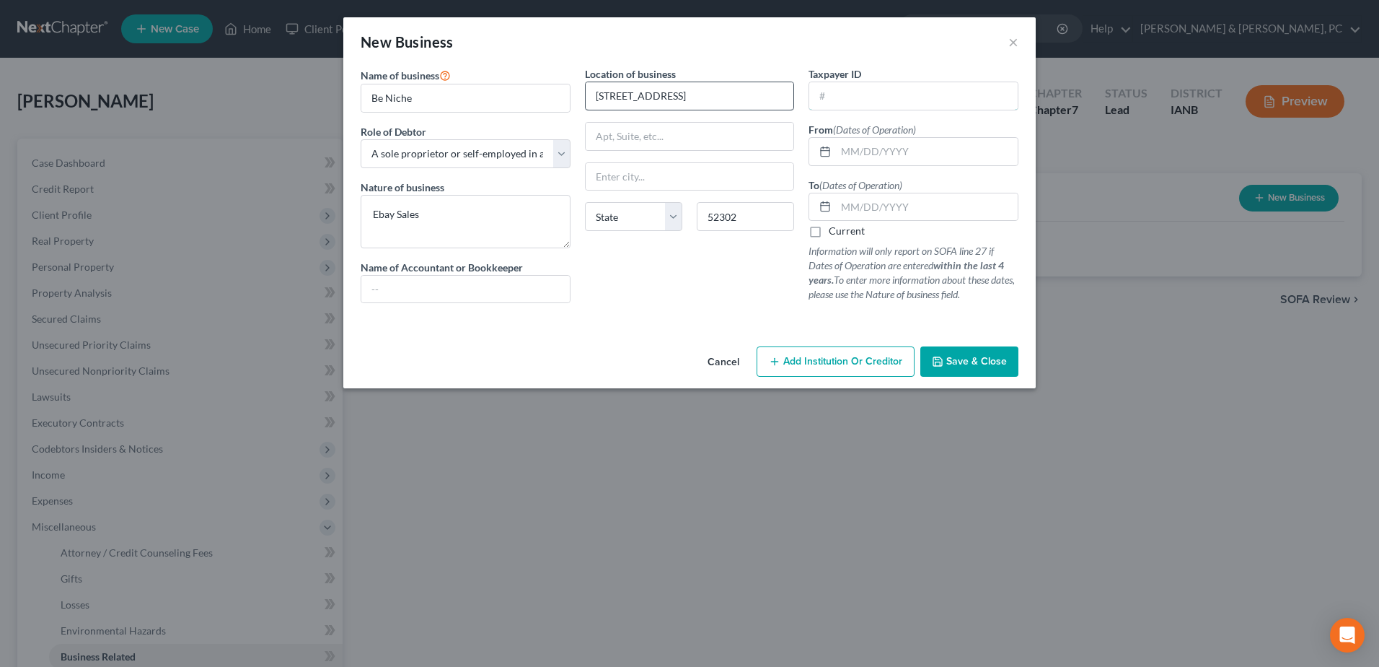
type input "[PERSON_NAME]"
select select "16"
click at [903, 103] on input "text" at bounding box center [913, 95] width 208 height 27
drag, startPoint x: 919, startPoint y: 95, endPoint x: 848, endPoint y: 90, distance: 71.6
click at [841, 90] on input "[US_EMPLOYER_IDENTIFICATION_NUMBER]" at bounding box center [913, 95] width 208 height 27
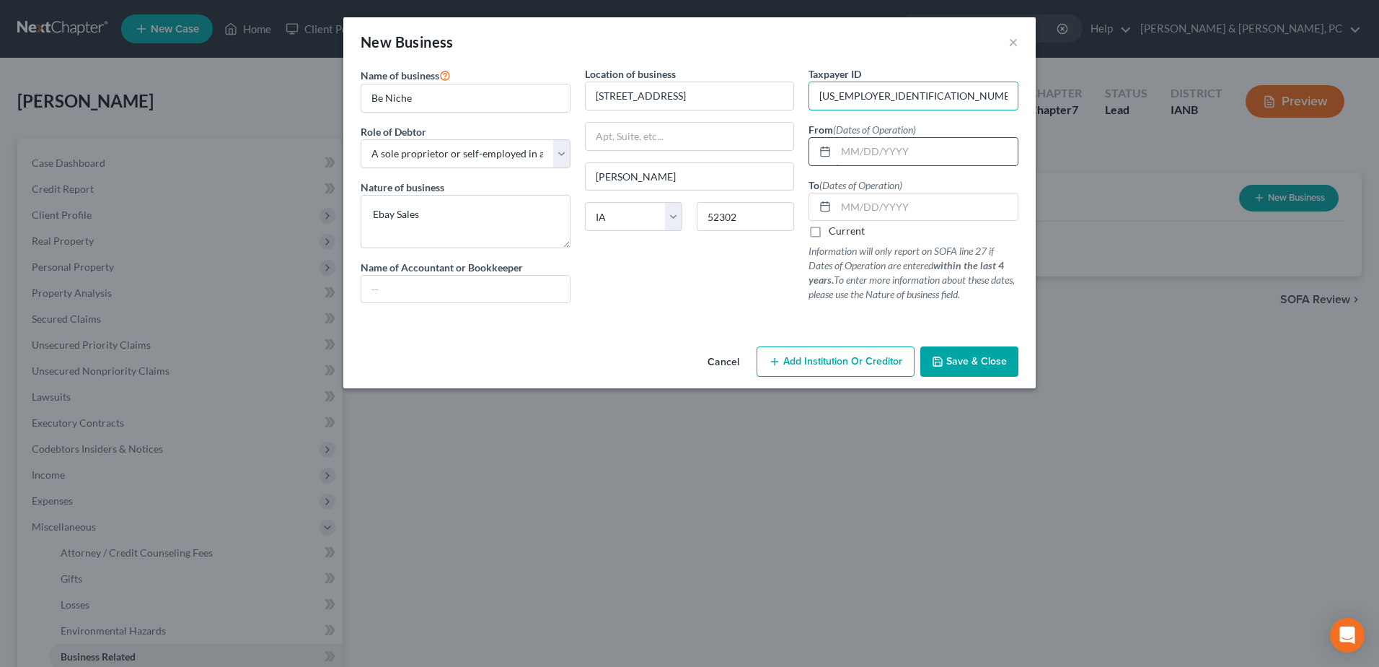
type input "[US_EMPLOYER_IDENTIFICATION_NUMBER]"
click at [868, 160] on input "text" at bounding box center [927, 151] width 182 height 27
click at [737, 264] on div "Location of business [STREET_ADDRESS][PERSON_NAME] [US_STATE][GEOGRAPHIC_DATA] …" at bounding box center [690, 190] width 224 height 248
click at [829, 229] on label "Current" at bounding box center [847, 231] width 36 height 14
click at [835, 229] on input "Current" at bounding box center [839, 228] width 9 height 9
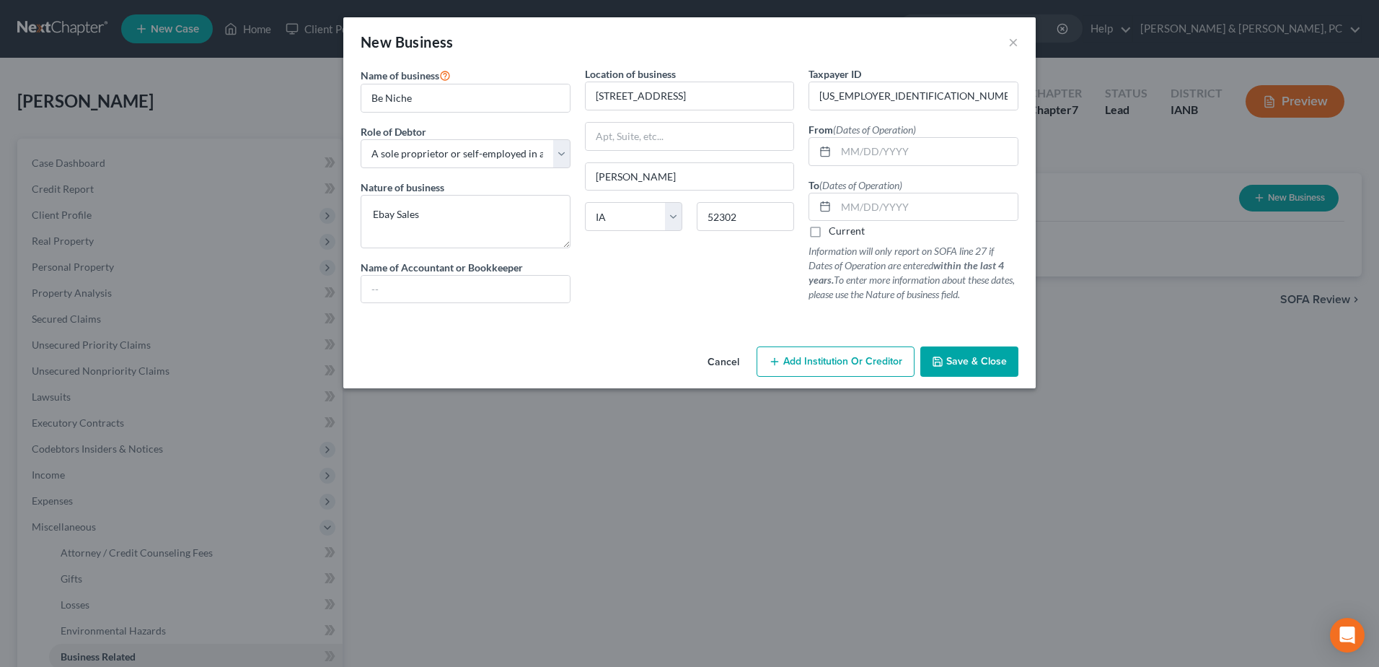
checkbox input "true"
click at [998, 362] on span "Save & Close" at bounding box center [976, 361] width 61 height 12
